Goal: Task Accomplishment & Management: Manage account settings

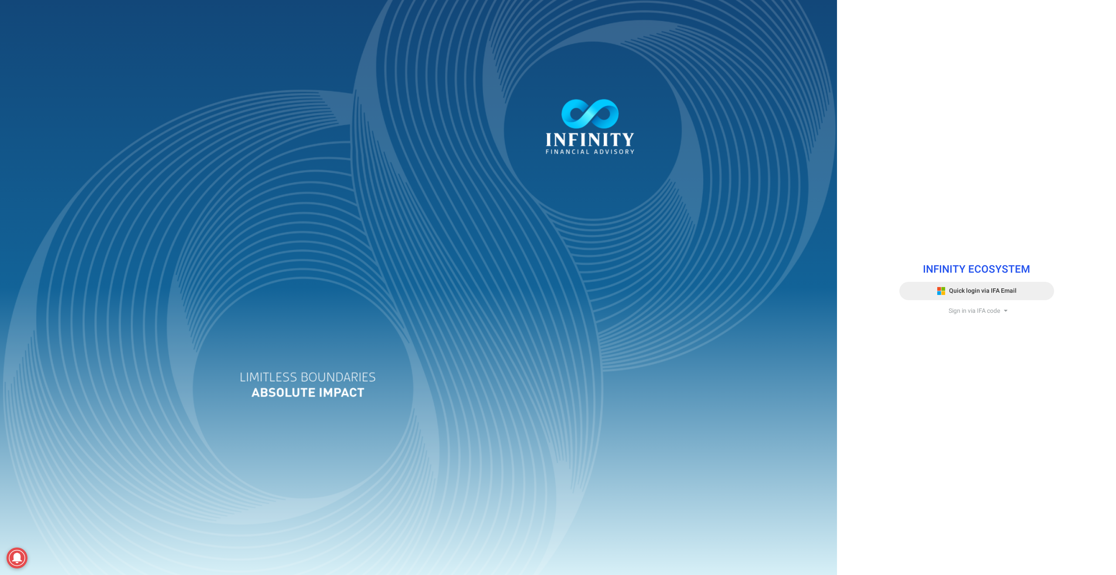
click at [980, 284] on button "Quick login via IFA Email" at bounding box center [976, 291] width 155 height 18
click at [1056, 300] on div "INFINITY ECOSYSTEM Quick login via IFA Email Sign in via IFA code Infinity Fina…" at bounding box center [977, 287] width 168 height 69
click at [1031, 292] on button "Quick login via IFA Email" at bounding box center [976, 291] width 155 height 18
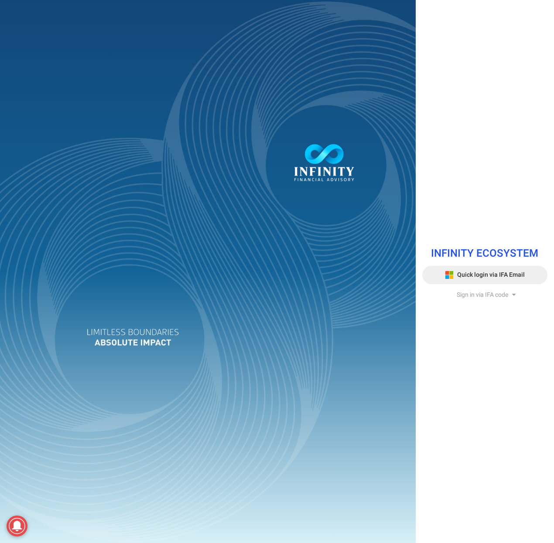
click at [511, 279] on span "Quick login via IFA Email" at bounding box center [491, 274] width 68 height 9
